Goal: Entertainment & Leisure: Consume media (video, audio)

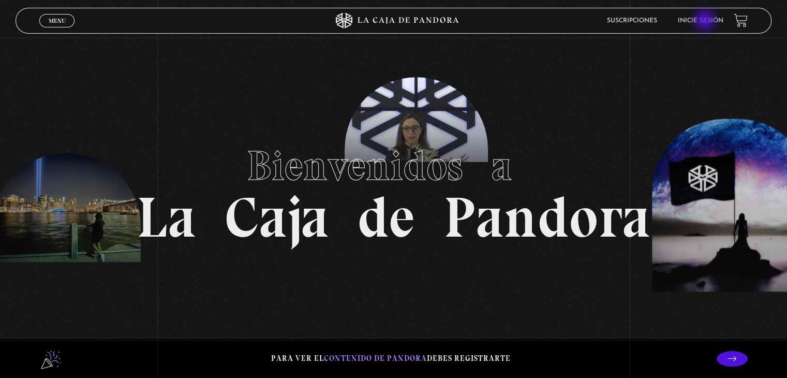
click at [706, 21] on link "Inicie sesión" at bounding box center [701, 21] width 46 height 6
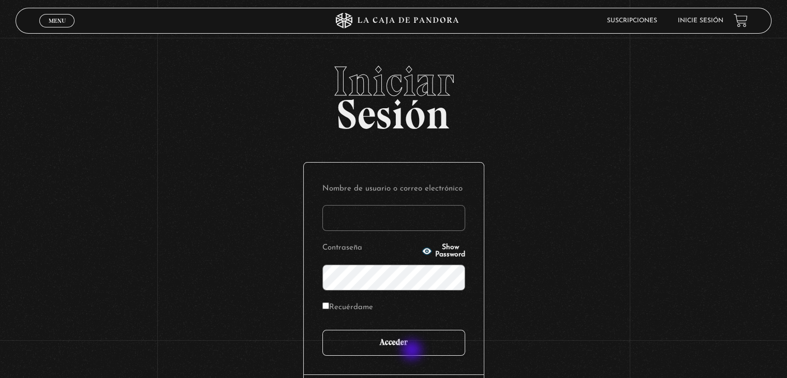
type input "[EMAIL_ADDRESS][DOMAIN_NAME]"
click at [414, 348] on input "Acceder" at bounding box center [394, 343] width 143 height 26
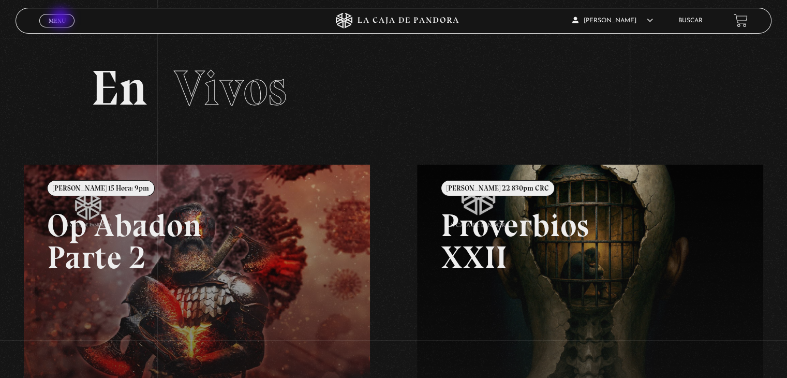
click at [62, 19] on span "Menu" at bounding box center [57, 21] width 17 height 6
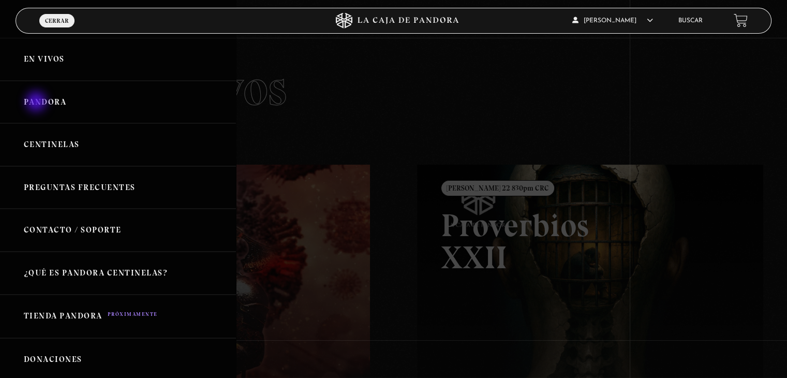
click at [37, 103] on link "Pandora" at bounding box center [118, 102] width 236 height 43
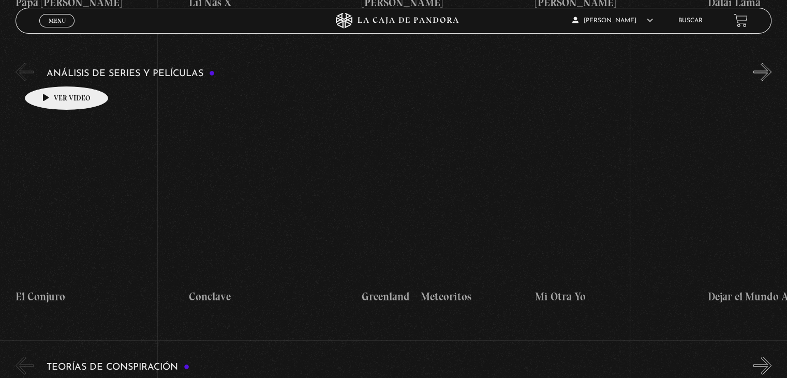
scroll to position [1921, 0]
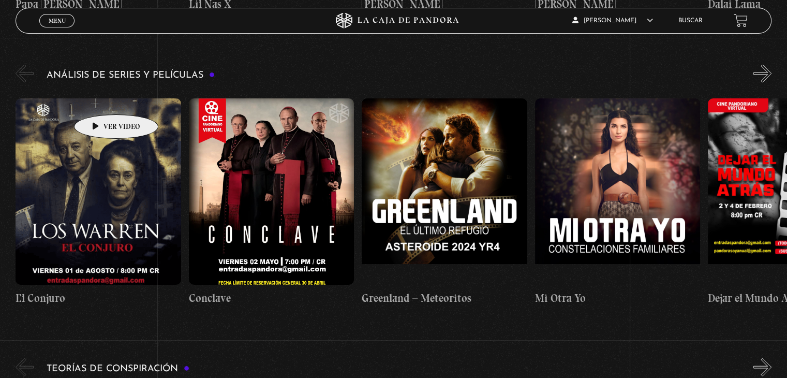
click at [100, 99] on figure at bounding box center [98, 191] width 165 height 186
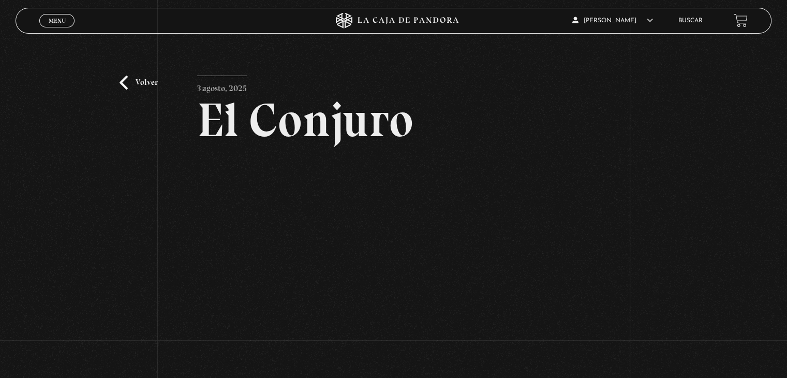
scroll to position [83, 0]
